Goal: Check status: Check status

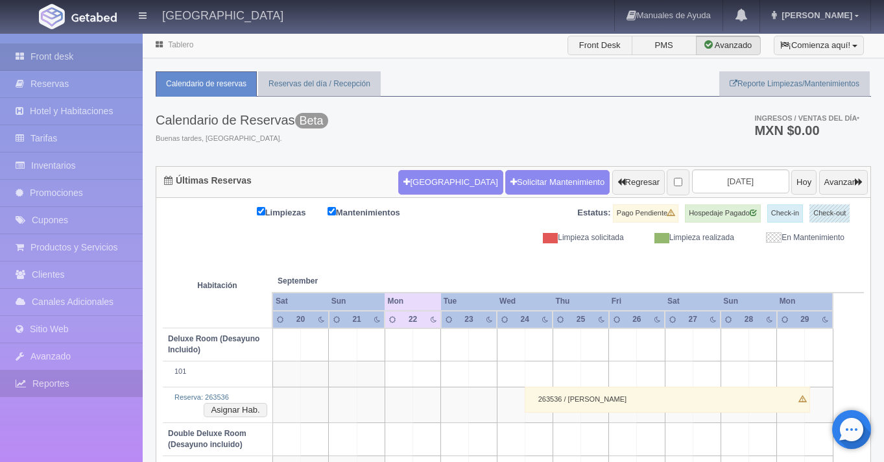
click at [65, 380] on link "Reportes" at bounding box center [71, 383] width 143 height 27
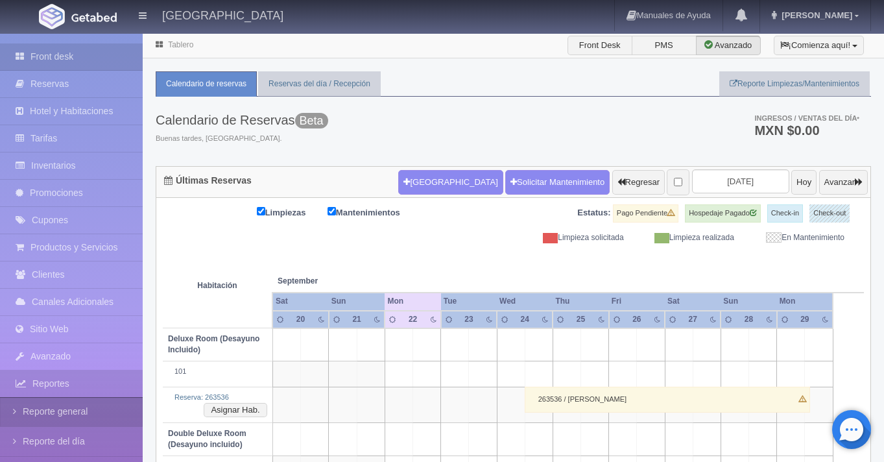
click at [78, 408] on link "Reporte general" at bounding box center [71, 411] width 143 height 29
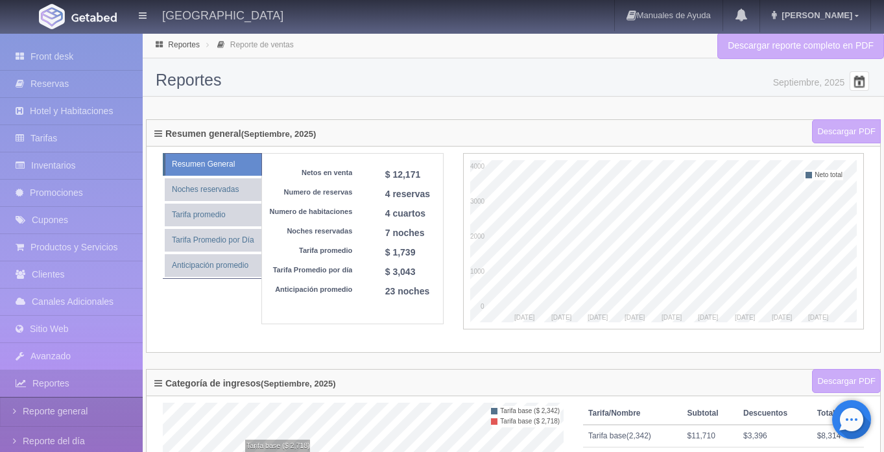
click at [853, 83] on span at bounding box center [859, 81] width 21 height 21
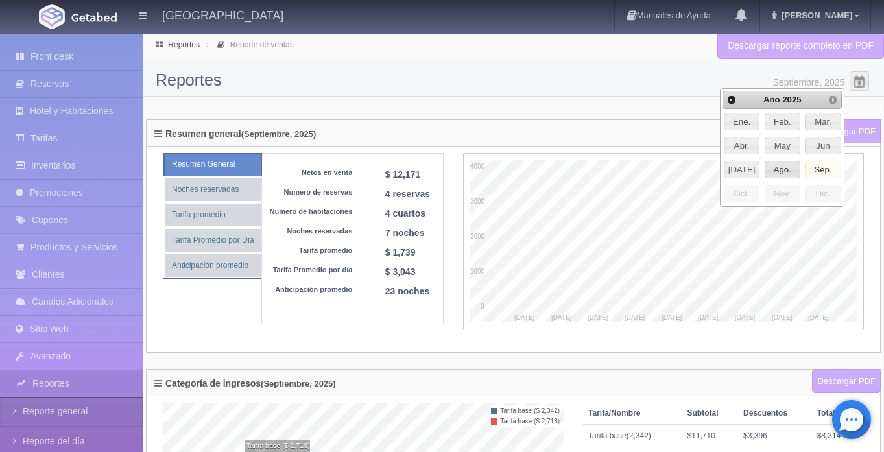
click at [791, 170] on span "Ago." at bounding box center [782, 169] width 34 height 17
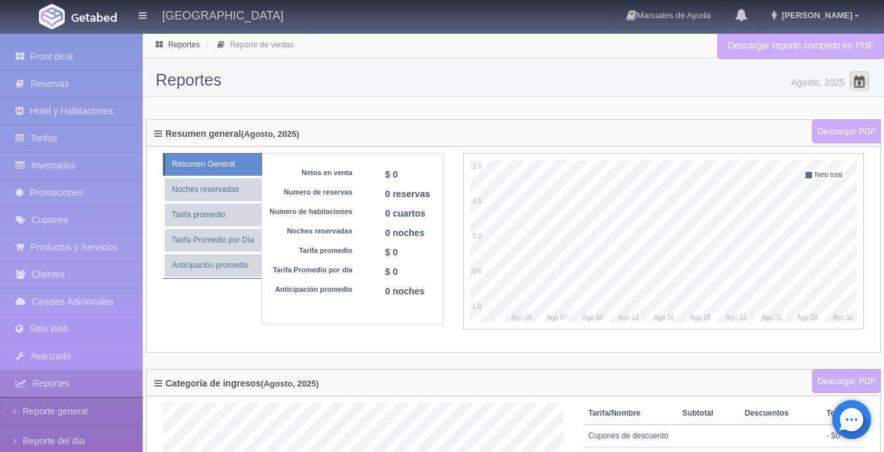
click at [855, 75] on span at bounding box center [859, 81] width 21 height 21
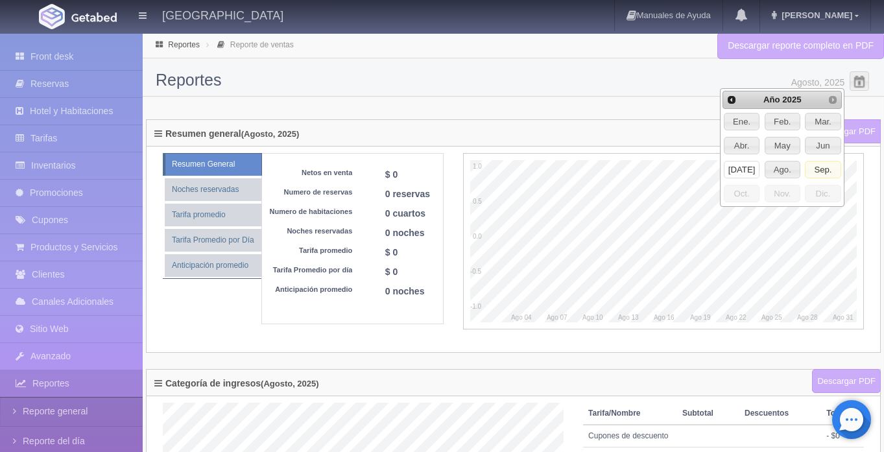
click at [751, 169] on span "Jul" at bounding box center [741, 169] width 34 height 17
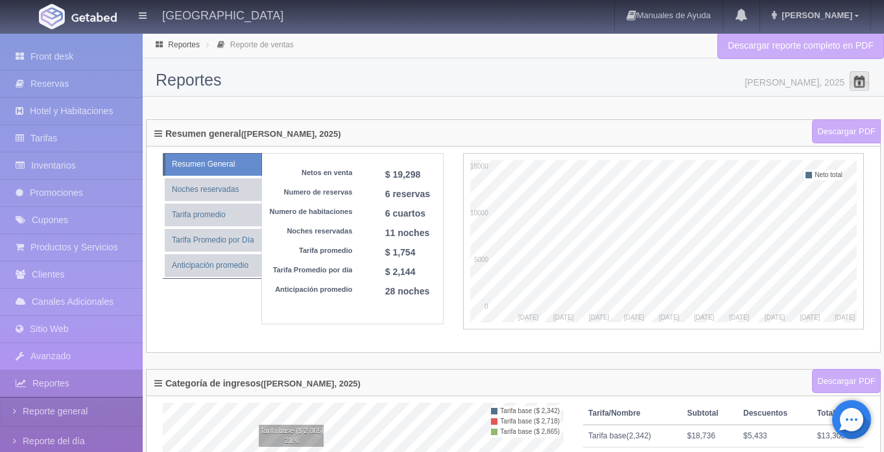
click at [866, 84] on span at bounding box center [859, 81] width 21 height 21
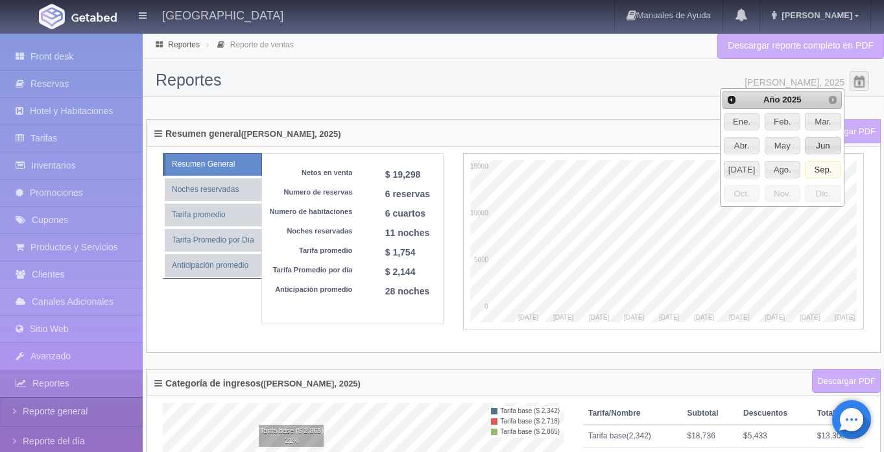
click at [819, 145] on span "Jun" at bounding box center [822, 145] width 34 height 17
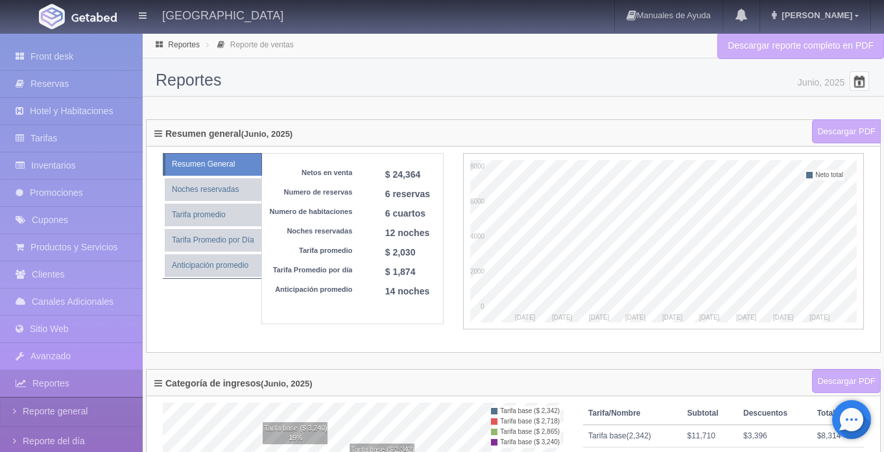
click at [862, 86] on span at bounding box center [859, 81] width 21 height 21
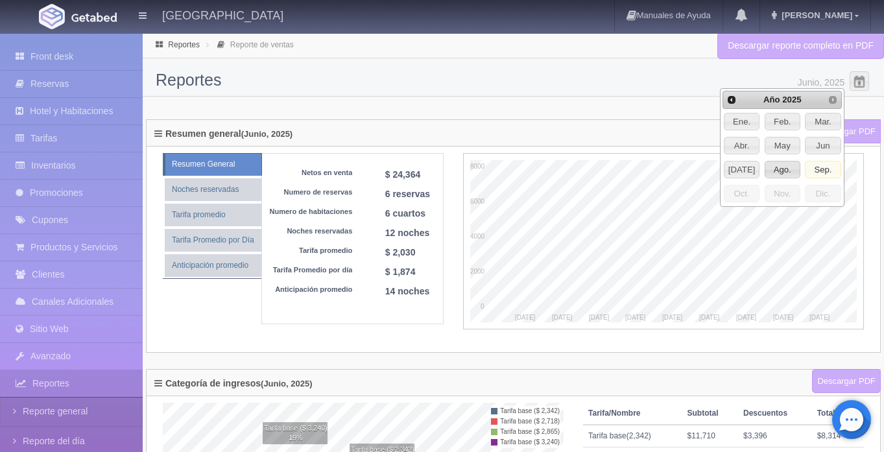
click at [777, 165] on span "Ago." at bounding box center [782, 169] width 34 height 17
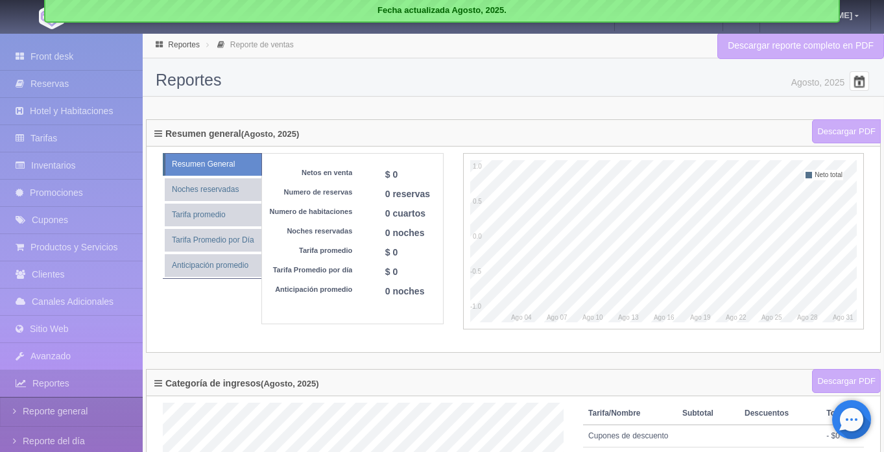
click at [854, 78] on span at bounding box center [859, 81] width 21 height 21
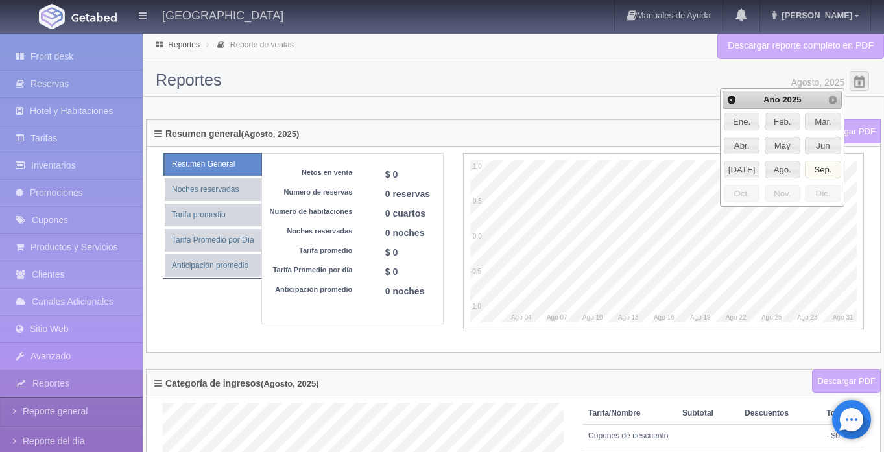
click at [825, 166] on span "Sep." at bounding box center [822, 169] width 34 height 17
type input "Septiembre, 2025"
